Goal: Transaction & Acquisition: Purchase product/service

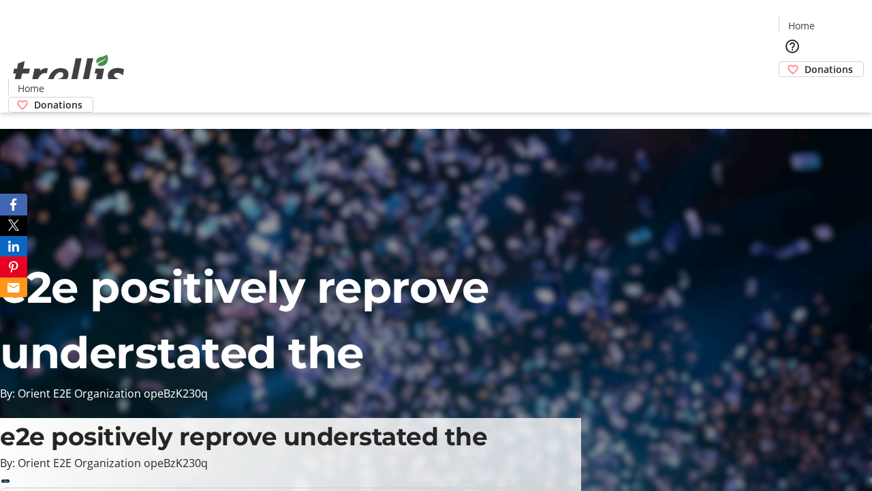
click at [805, 62] on span "Donations" at bounding box center [829, 69] width 48 height 14
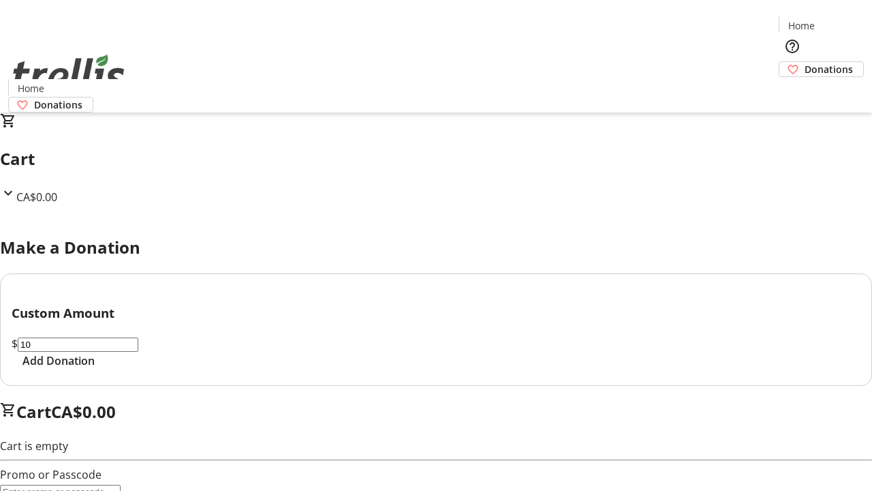
click at [95, 369] on span "Add Donation" at bounding box center [58, 360] width 72 height 16
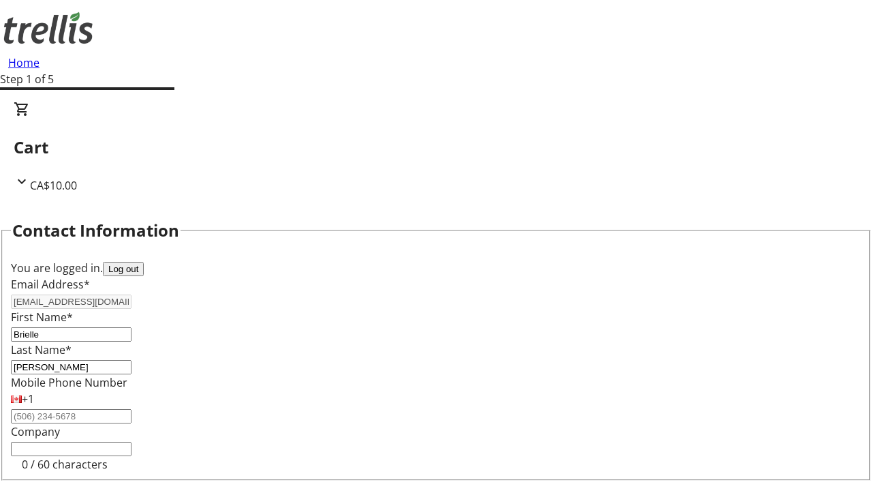
select select "CA"
select select "BC"
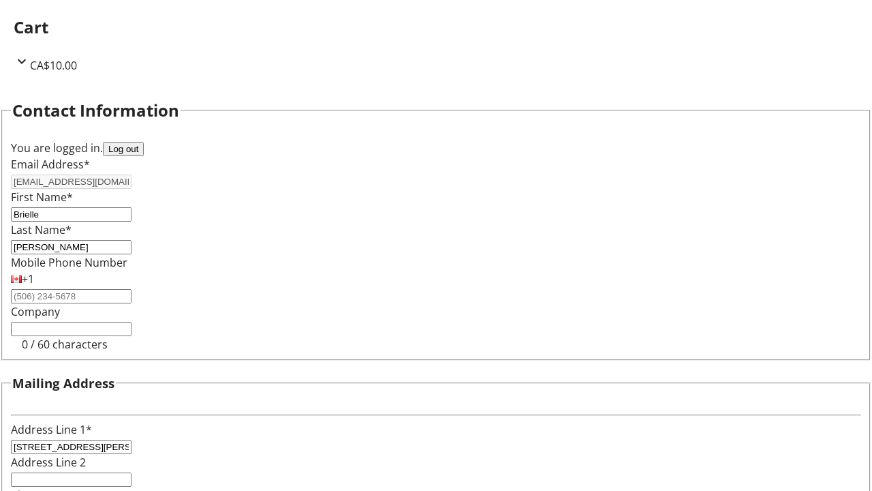
type input "Kelowna"
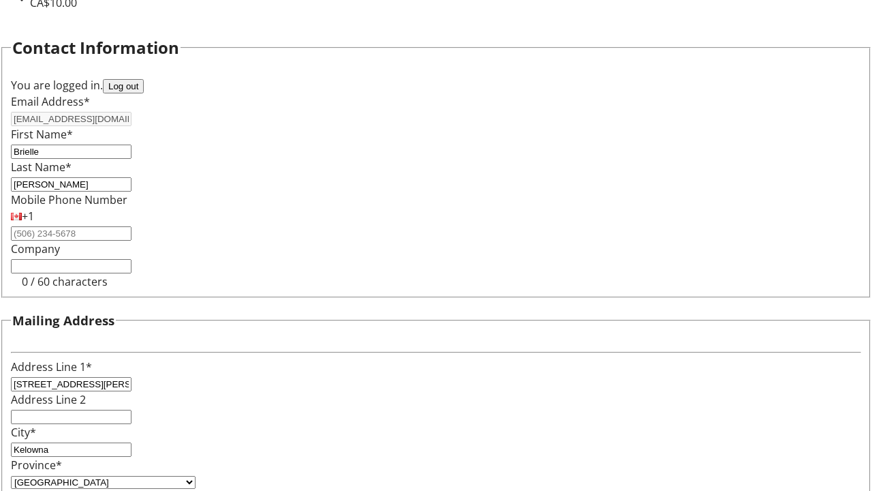
type input "V1Y 0C2"
